Goal: Task Accomplishment & Management: Manage account settings

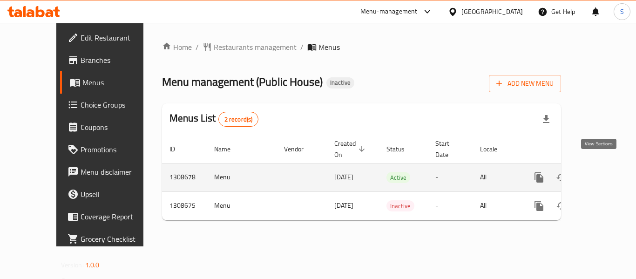
click at [603, 172] on icon "enhanced table" at bounding box center [606, 177] width 11 height 11
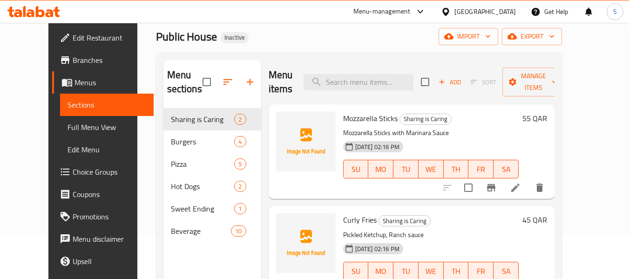
scroll to position [37, 0]
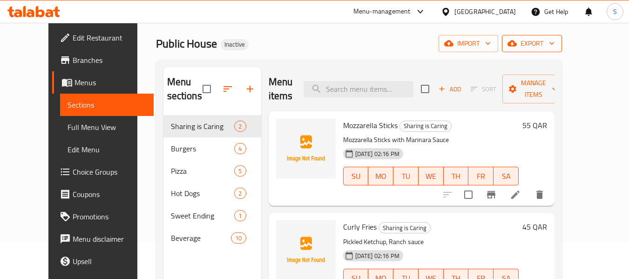
click at [554, 47] on span "export" at bounding box center [531, 44] width 45 height 12
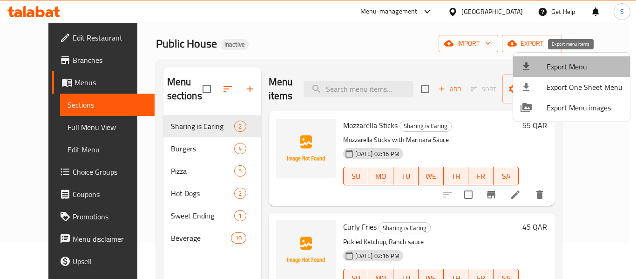
click at [575, 68] on span "Export Menu" at bounding box center [585, 66] width 76 height 11
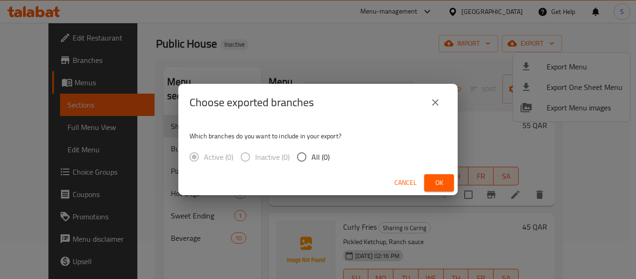
click at [304, 159] on input "All (0)" at bounding box center [302, 157] width 20 height 20
radio input "true"
drag, startPoint x: 332, startPoint y: 176, endPoint x: 458, endPoint y: 128, distance: 134.7
click at [448, 135] on div "Choose exported branches Which branches do you want to include in your export? …" at bounding box center [317, 139] width 279 height 111
click at [355, 141] on div "Which branches do you want to include in your export? Active (0) Inactive (1) A…" at bounding box center [317, 145] width 279 height 49
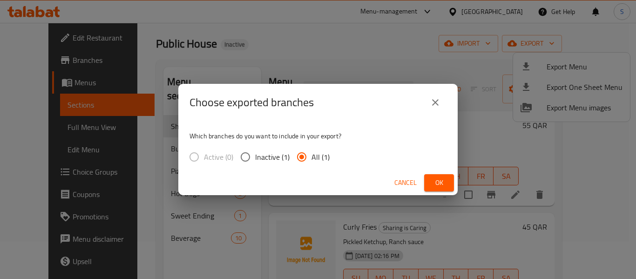
drag, startPoint x: 440, startPoint y: 181, endPoint x: 410, endPoint y: 176, distance: 30.2
click at [440, 181] on span "Ok" at bounding box center [439, 183] width 15 height 12
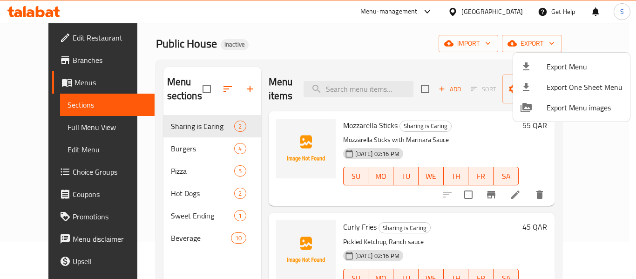
click at [384, 39] on div at bounding box center [318, 139] width 636 height 279
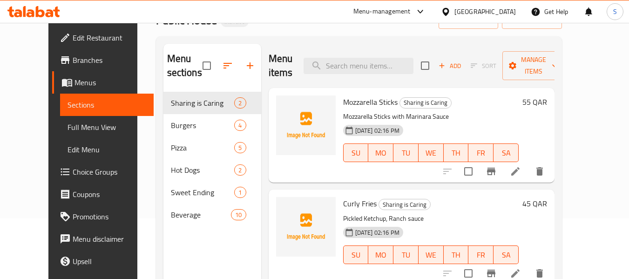
scroll to position [84, 0]
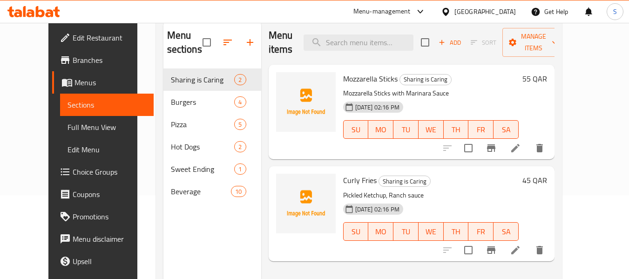
click at [81, 129] on span "Full Menu View" at bounding box center [107, 127] width 79 height 11
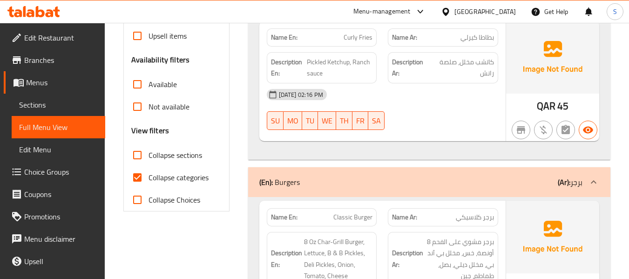
scroll to position [270, 0]
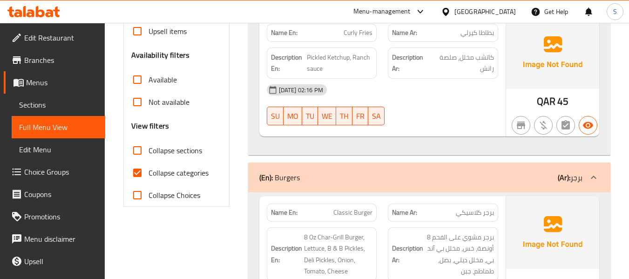
click at [171, 172] on span "Collapse categories" at bounding box center [179, 172] width 60 height 11
click at [149, 172] on input "Collapse categories" at bounding box center [137, 173] width 22 height 22
checkbox input "false"
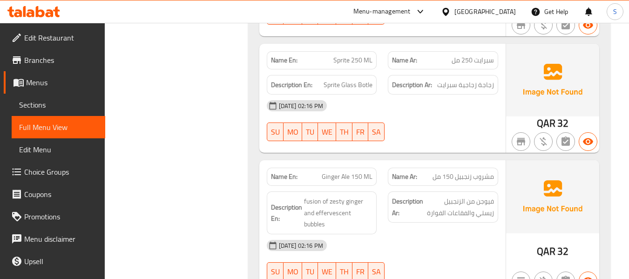
scroll to position [3063, 0]
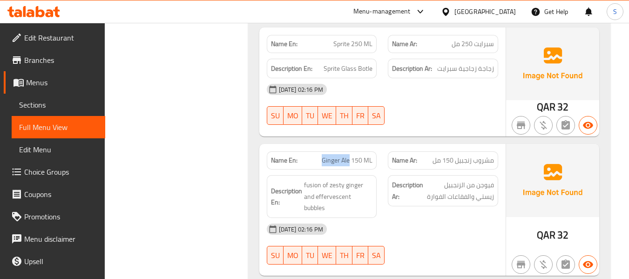
drag, startPoint x: 323, startPoint y: 128, endPoint x: 350, endPoint y: 130, distance: 27.6
click at [350, 156] on span "Ginger Ale 150 ML" at bounding box center [347, 161] width 51 height 10
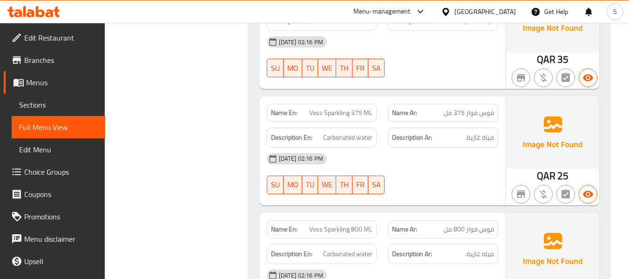
scroll to position [3669, 0]
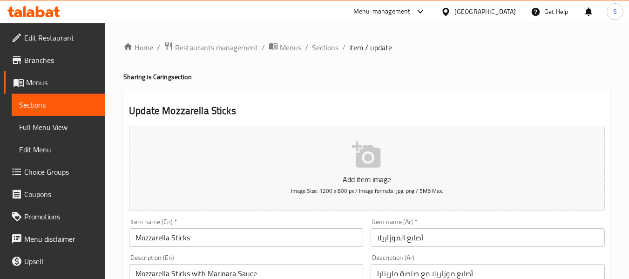
click at [322, 47] on span "Sections" at bounding box center [325, 47] width 27 height 11
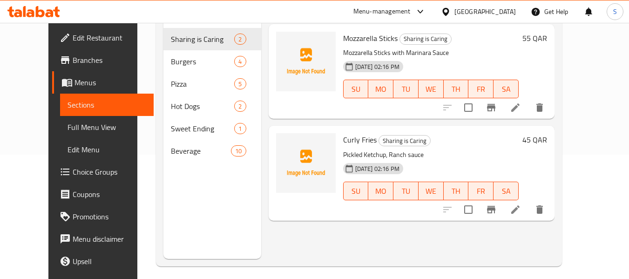
scroll to position [130, 0]
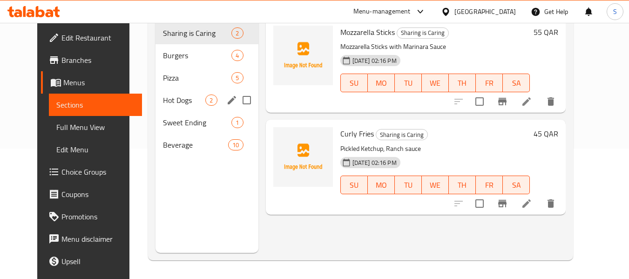
click at [181, 107] on div "Hot Dogs 2" at bounding box center [207, 100] width 102 height 22
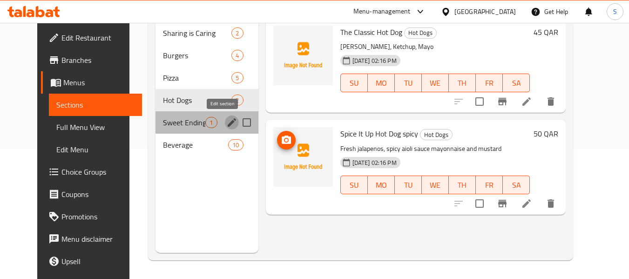
click at [226, 121] on icon "edit" at bounding box center [231, 122] width 11 height 11
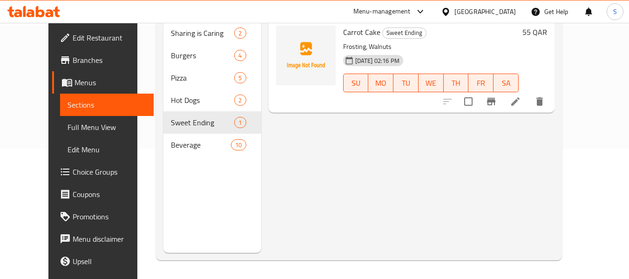
scroll to position [37, 0]
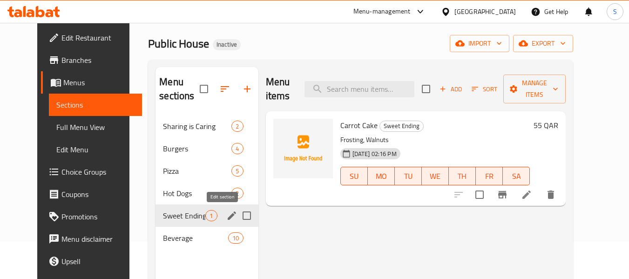
click at [228, 216] on icon "edit" at bounding box center [232, 215] width 8 height 8
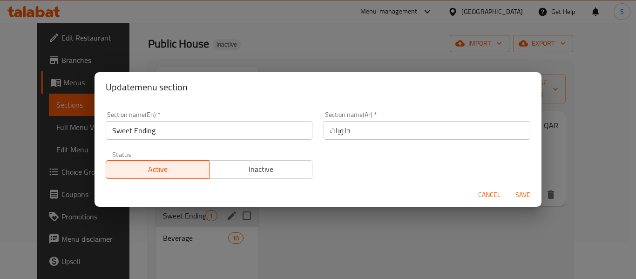
click at [382, 125] on input "حلويات" at bounding box center [427, 130] width 207 height 19
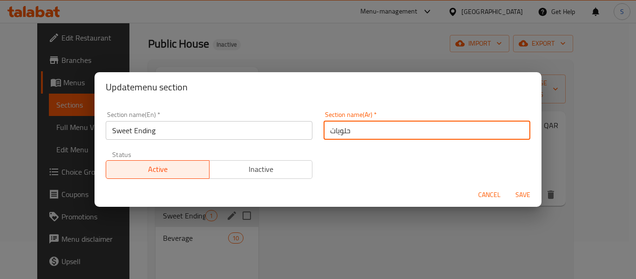
click at [382, 125] on input "حلويات" at bounding box center [427, 130] width 207 height 19
paste input "نهاية سعيدة"
type input "نهاية سعيدة"
click at [508, 186] on button "Save" at bounding box center [523, 194] width 30 height 17
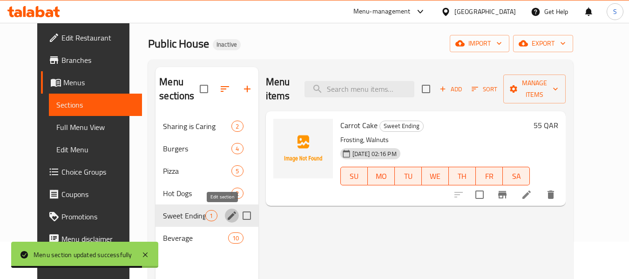
click at [415, 38] on div "Public House Inactive import export" at bounding box center [360, 43] width 425 height 17
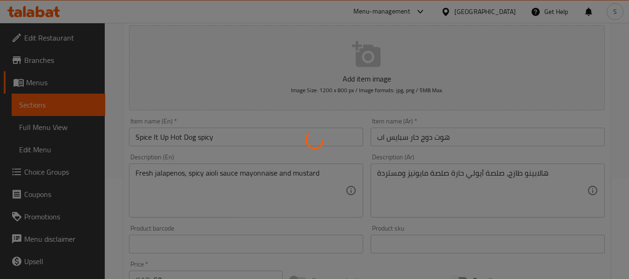
scroll to position [140, 0]
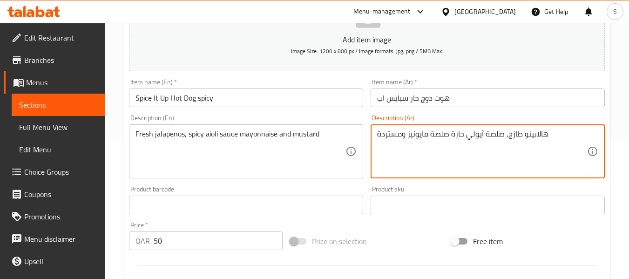
click at [440, 135] on textarea "هالابينو طازج، صلصة آيولي حارة صلصة مايونيز ومستردة" at bounding box center [482, 151] width 210 height 44
click at [478, 105] on input "هوت دوج حار سبايس اب" at bounding box center [488, 97] width 234 height 19
click at [429, 137] on textarea "هالابينو طازج، صلصة آيولي حارة,مايونيز ومستردة" at bounding box center [482, 151] width 210 height 44
type textarea "هالابينو طازج، صلصة آيولي حارة, مايونيز ومستردة"
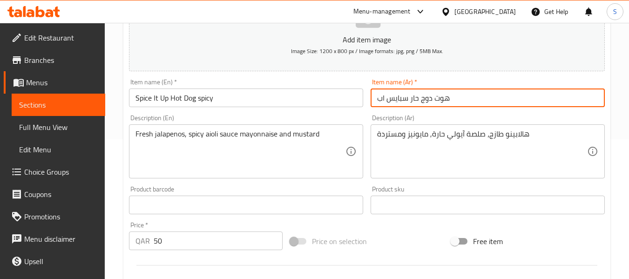
click at [462, 103] on input "هوت دوج حار سبايس اب" at bounding box center [488, 97] width 234 height 19
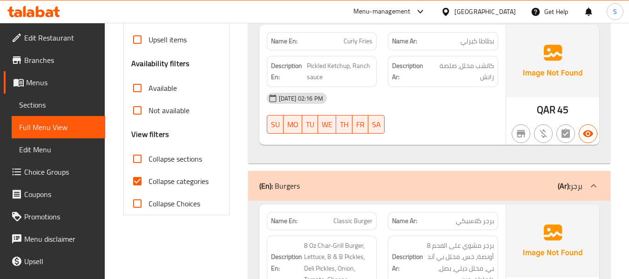
scroll to position [279, 0]
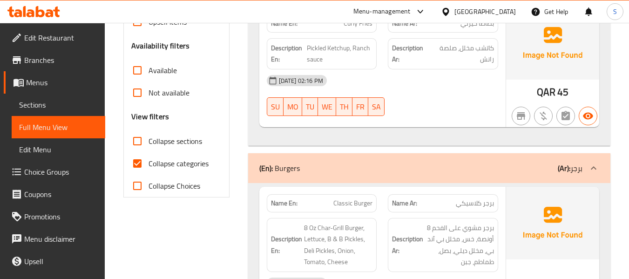
drag, startPoint x: 156, startPoint y: 161, endPoint x: 171, endPoint y: 143, distance: 24.1
click at [156, 161] on span "Collapse categories" at bounding box center [179, 163] width 60 height 11
click at [149, 161] on input "Collapse categories" at bounding box center [137, 163] width 22 height 22
checkbox input "false"
click at [172, 143] on span "Collapse sections" at bounding box center [176, 140] width 54 height 11
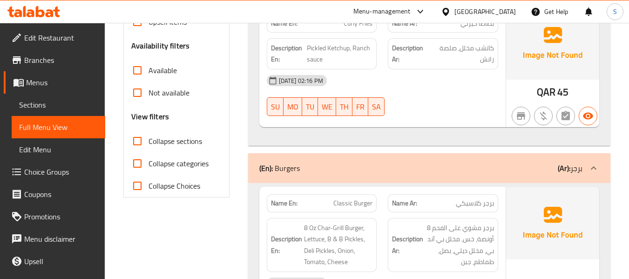
click at [149, 143] on input "Collapse sections" at bounding box center [137, 141] width 22 height 22
checkbox input "true"
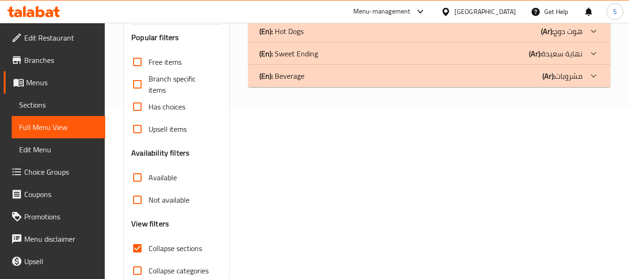
scroll to position [123, 0]
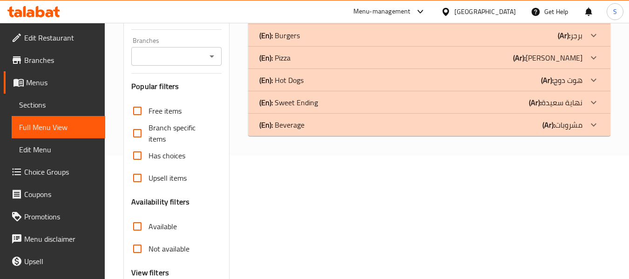
click at [366, 126] on div "(En): Beverage (Ar): مشروبات" at bounding box center [420, 124] width 323 height 11
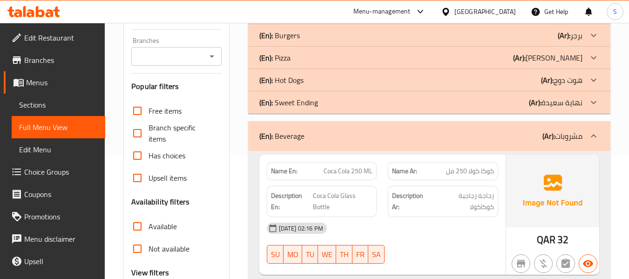
click at [351, 107] on div "(En): Sweet Ending (Ar): نهاية سعيدة" at bounding box center [420, 102] width 323 height 11
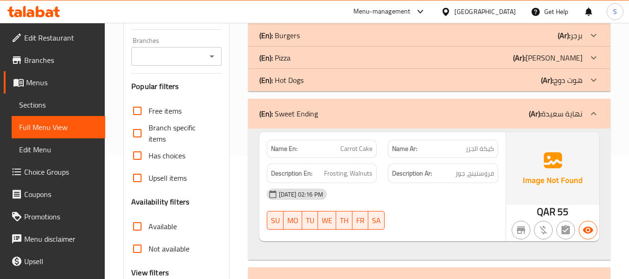
click at [354, 87] on div "(En): Hot Dogs (Ar): هوت دوج" at bounding box center [429, 80] width 362 height 22
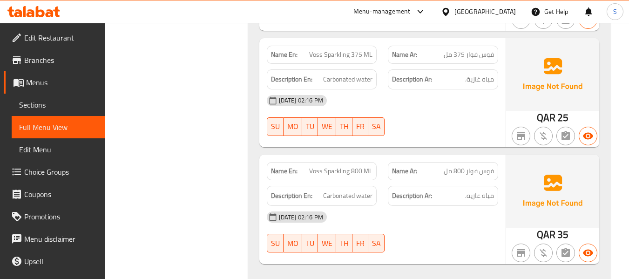
scroll to position [1542, 0]
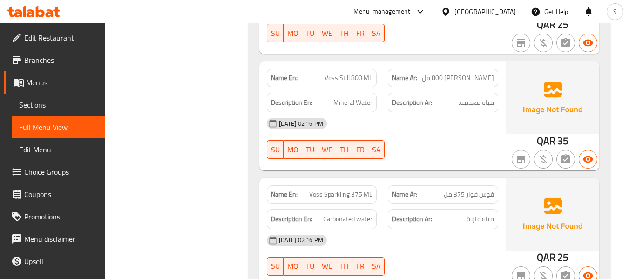
click at [42, 110] on span "Sections" at bounding box center [58, 104] width 79 height 11
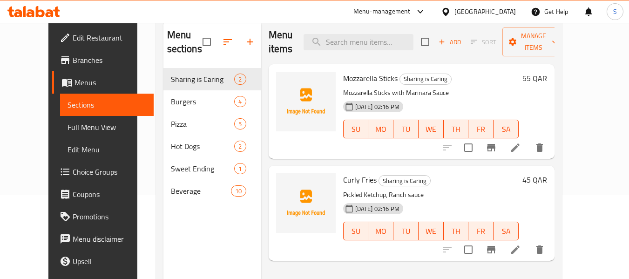
scroll to position [84, 0]
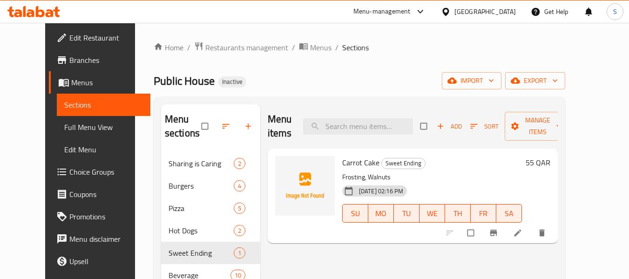
click at [425, 67] on div "Home / Restaurants management / Menus / Sections Public House Inactive import e…" at bounding box center [360, 215] width 412 height 349
click at [558, 78] on span "export" at bounding box center [535, 81] width 45 height 12
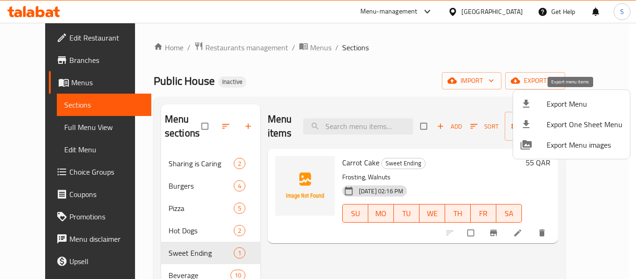
click at [563, 100] on span "Export Menu" at bounding box center [585, 103] width 76 height 11
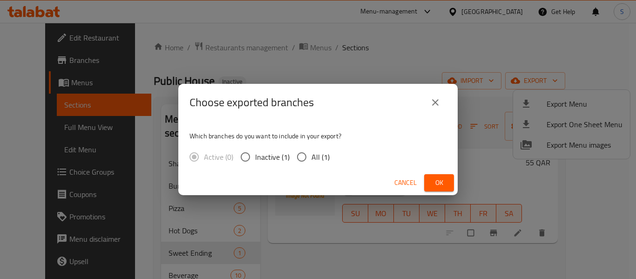
click at [313, 157] on span "All (1)" at bounding box center [320, 156] width 18 height 11
click at [311, 157] on input "All (1)" at bounding box center [302, 157] width 20 height 20
radio input "true"
drag, startPoint x: 442, startPoint y: 186, endPoint x: 445, endPoint y: 176, distance: 10.6
click at [443, 186] on span "Ok" at bounding box center [439, 183] width 15 height 12
